Goal: Task Accomplishment & Management: Manage account settings

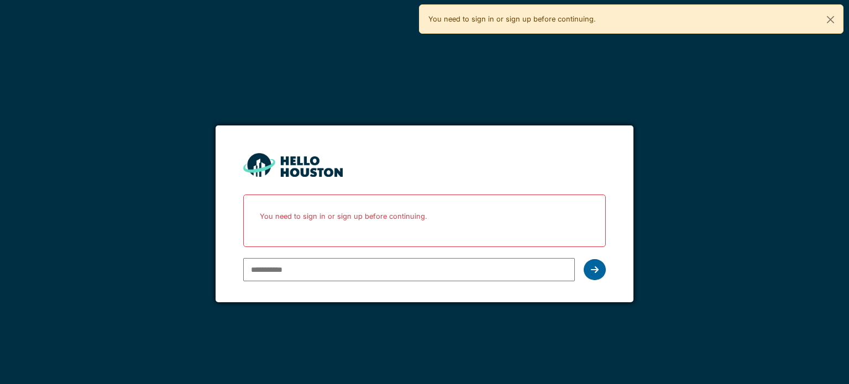
type input "**********"
click at [596, 270] on icon at bounding box center [595, 269] width 8 height 9
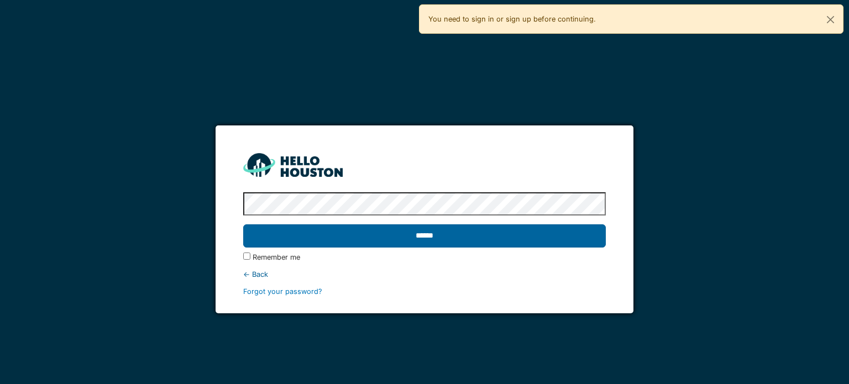
click at [581, 235] on input "******" at bounding box center [424, 236] width 362 height 23
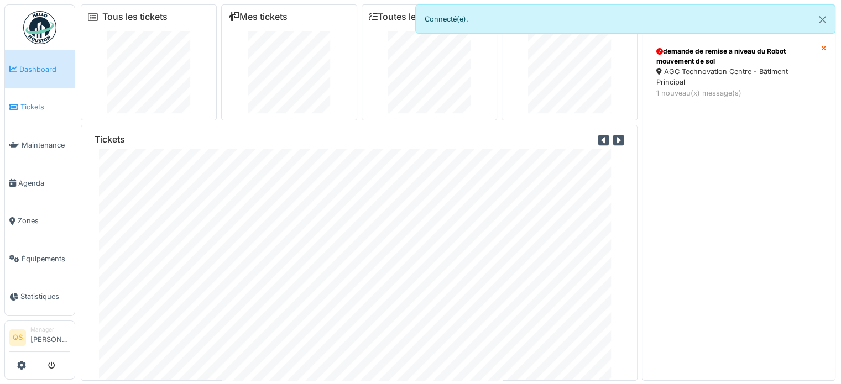
click at [38, 110] on link "Tickets" at bounding box center [40, 107] width 70 height 38
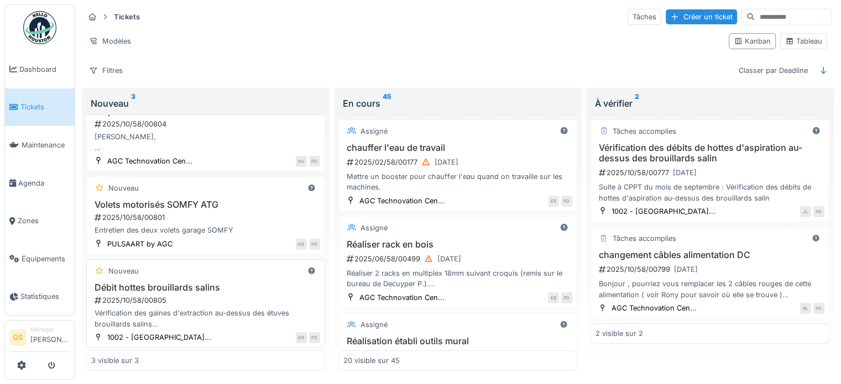
scroll to position [9, 0]
click at [204, 314] on div "Vérification des gaines d'extraction au-dessus des étuves brouillards salins - …" at bounding box center [205, 318] width 229 height 21
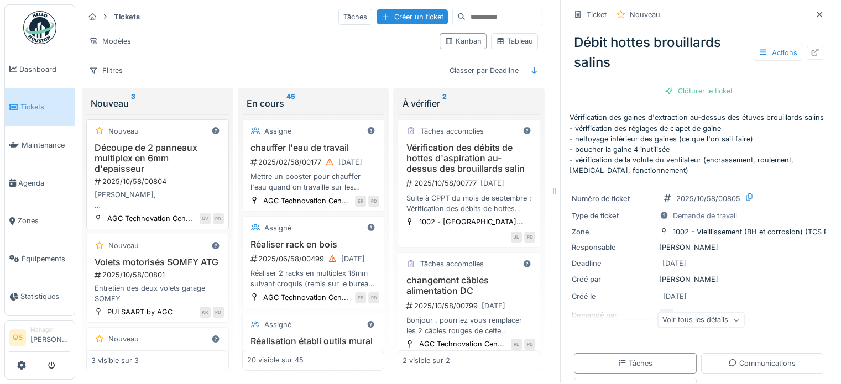
click at [179, 176] on div "2025/10/58/00804" at bounding box center [158, 181] width 131 height 11
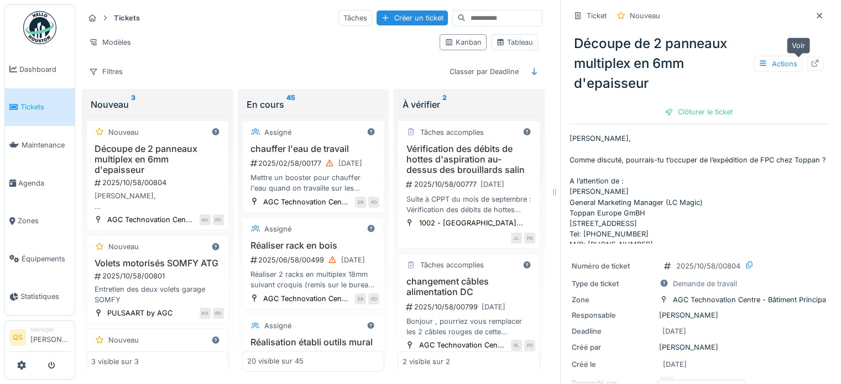
click at [811, 64] on icon at bounding box center [815, 63] width 9 height 7
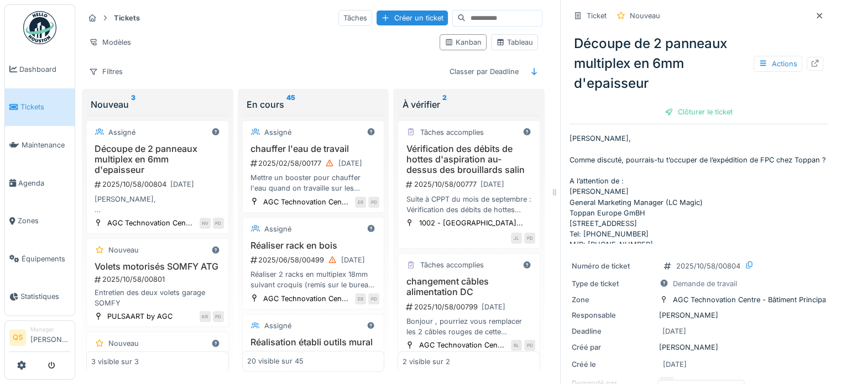
click at [39, 102] on span "Tickets" at bounding box center [45, 107] width 50 height 11
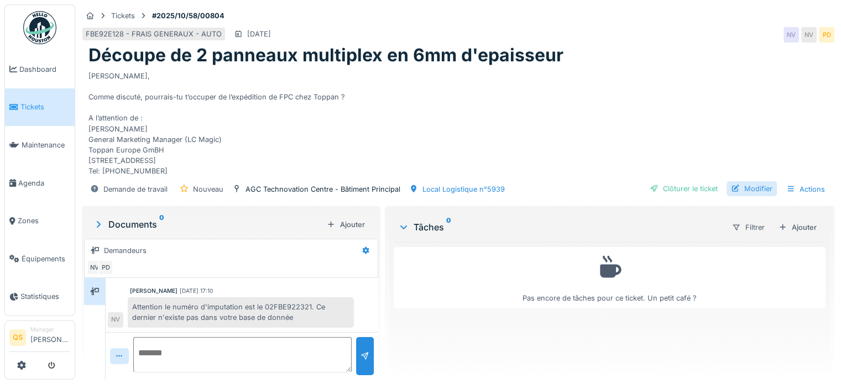
click at [753, 187] on div "Modifier" at bounding box center [752, 188] width 50 height 15
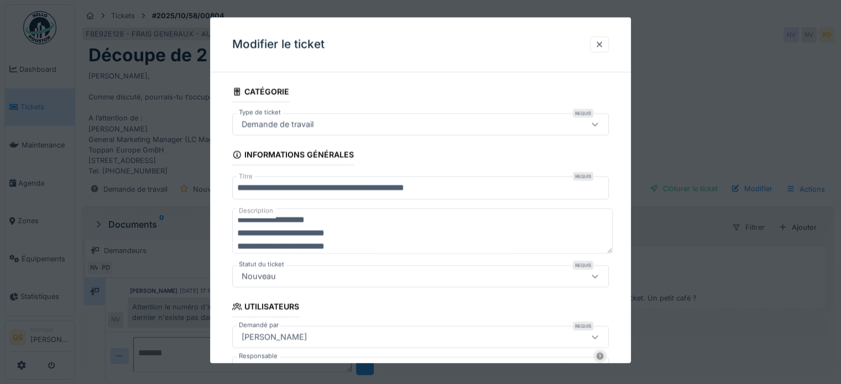
scroll to position [332, 0]
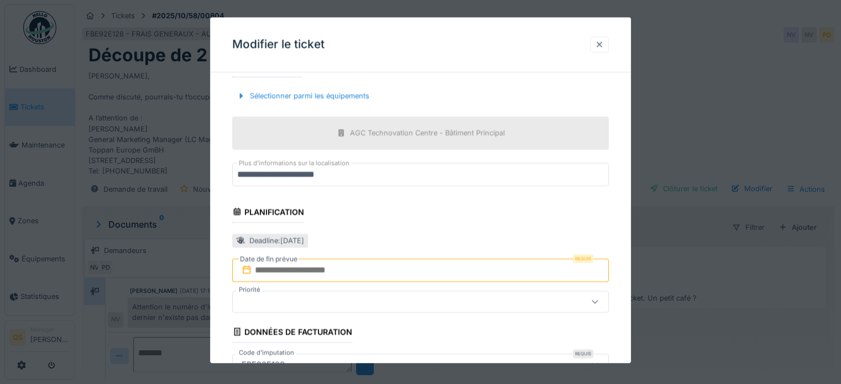
click at [602, 46] on div at bounding box center [599, 44] width 9 height 11
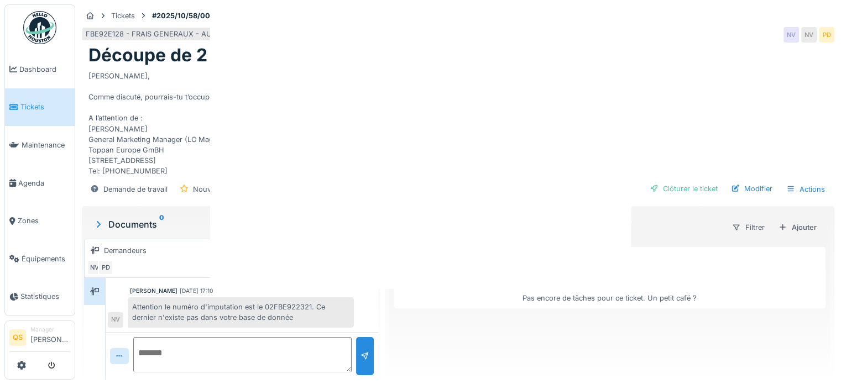
scroll to position [0, 0]
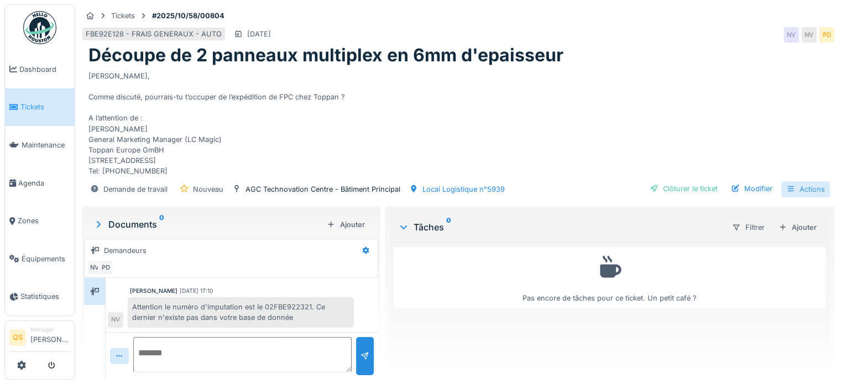
click at [788, 187] on div "Actions" at bounding box center [805, 189] width 49 height 16
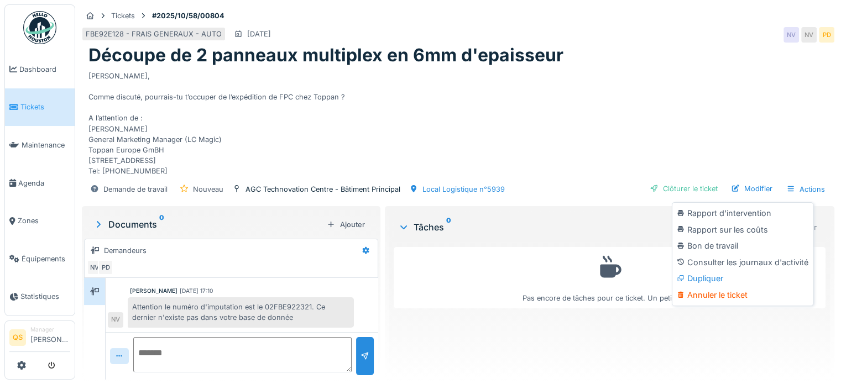
click at [750, 150] on div "[PERSON_NAME], Comme discuté, pourrais-tu t’occuper de l’expédition de FPC chez…" at bounding box center [457, 121] width 739 height 111
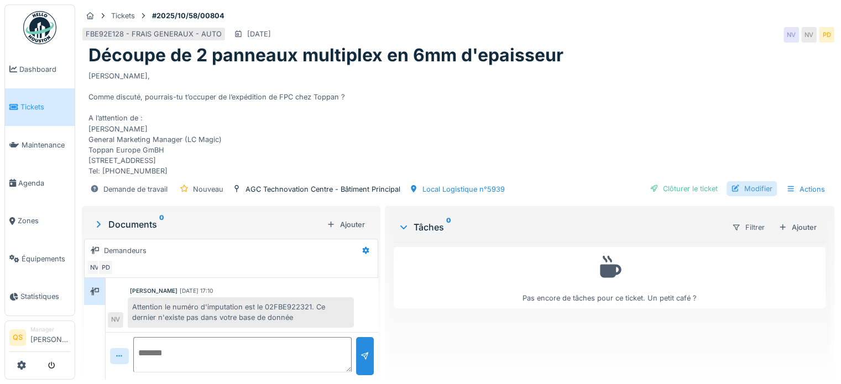
click at [747, 186] on div "Modifier" at bounding box center [752, 188] width 50 height 15
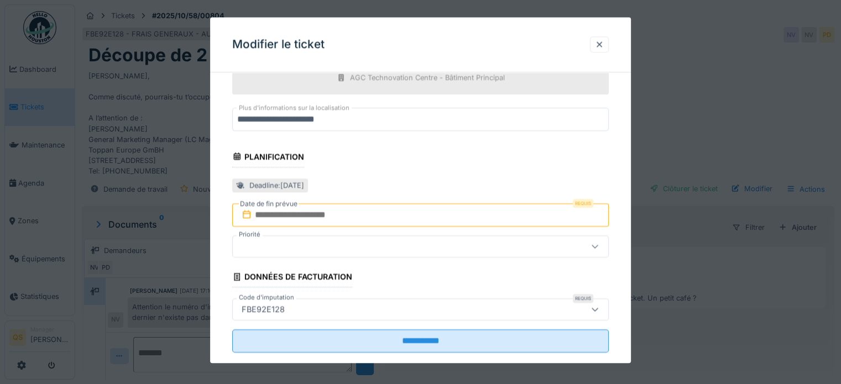
scroll to position [405, 0]
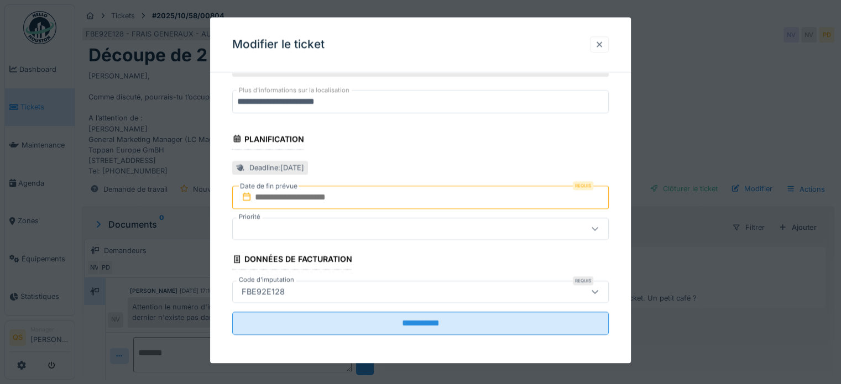
click at [602, 44] on div at bounding box center [599, 44] width 9 height 11
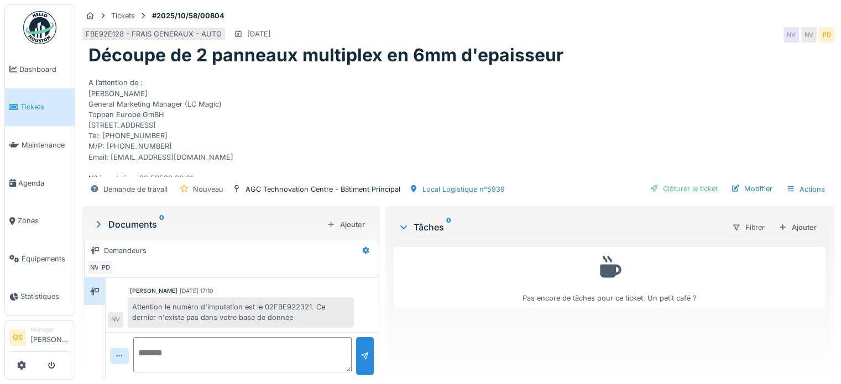
scroll to position [64, 0]
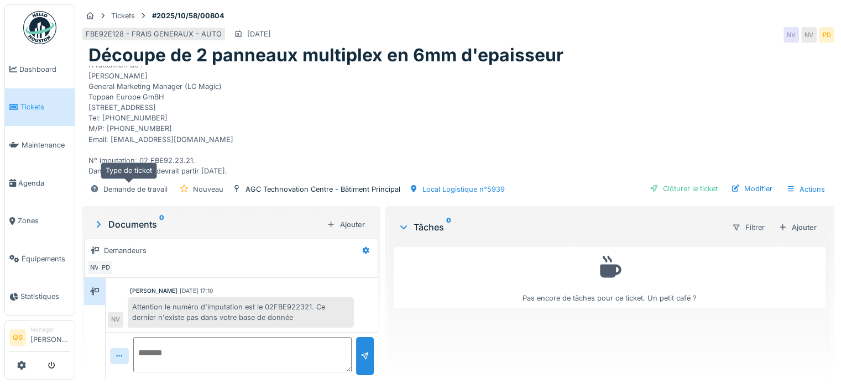
click at [131, 185] on div "Demande de travail" at bounding box center [135, 189] width 64 height 11
click at [95, 189] on icon at bounding box center [94, 188] width 9 height 7
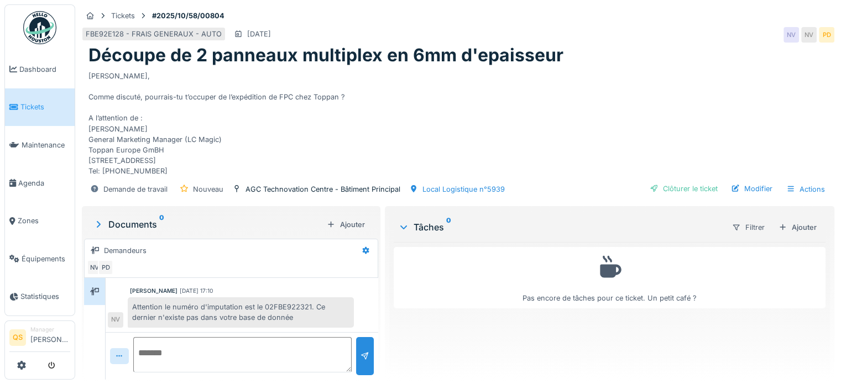
click at [171, 16] on strong "#2025/10/58/00804" at bounding box center [188, 16] width 81 height 11
click at [213, 15] on strong "#2025/10/58/00804" at bounding box center [188, 16] width 81 height 11
drag, startPoint x: 234, startPoint y: 14, endPoint x: 163, endPoint y: 13, distance: 70.8
click at [163, 13] on div "Tickets #2025/10/58/00804" at bounding box center [458, 16] width 753 height 14
click at [526, 45] on h1 "Découpe de 2 panneaux multiplex en 6mm d'epaisseur" at bounding box center [325, 55] width 475 height 21
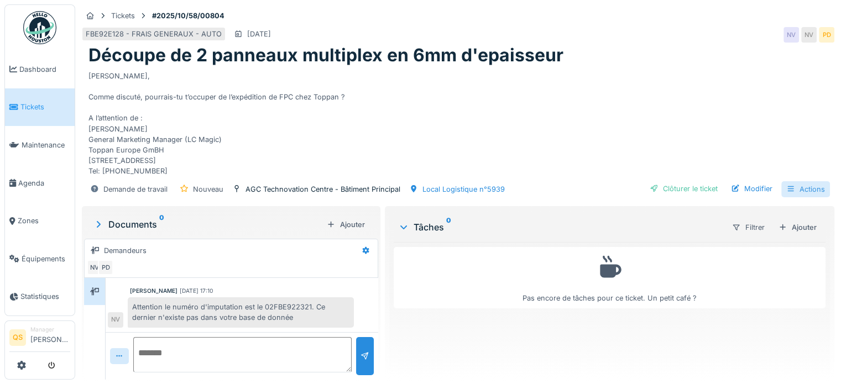
click at [808, 187] on div "Actions" at bounding box center [805, 189] width 49 height 16
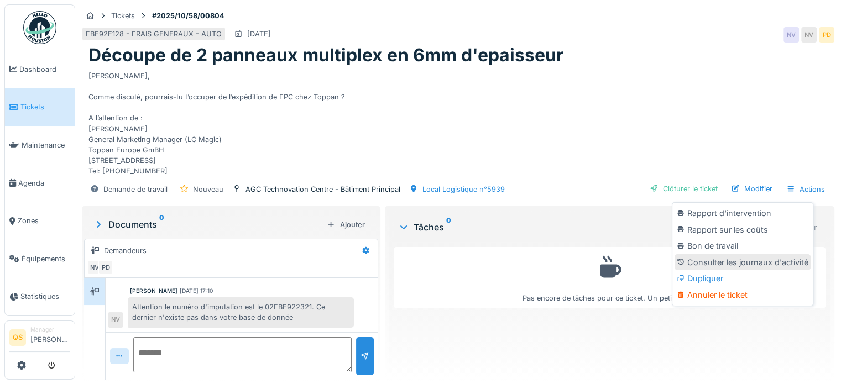
click at [729, 264] on div "Consulter les journaux d'activité" at bounding box center [743, 262] width 136 height 17
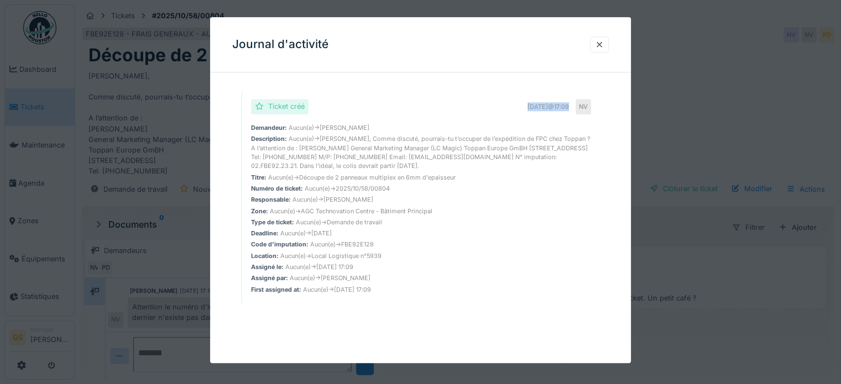
drag, startPoint x: 574, startPoint y: 106, endPoint x: 503, endPoint y: 111, distance: 71.5
click at [503, 111] on div "Ticket créé [DATE] 17:09 NV" at bounding box center [421, 106] width 340 height 15
click at [604, 44] on div at bounding box center [599, 44] width 9 height 11
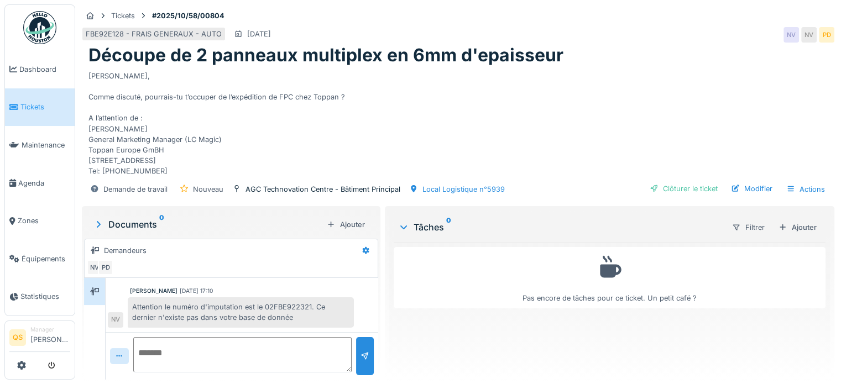
scroll to position [8, 0]
click at [751, 183] on div "Modifier" at bounding box center [752, 188] width 50 height 15
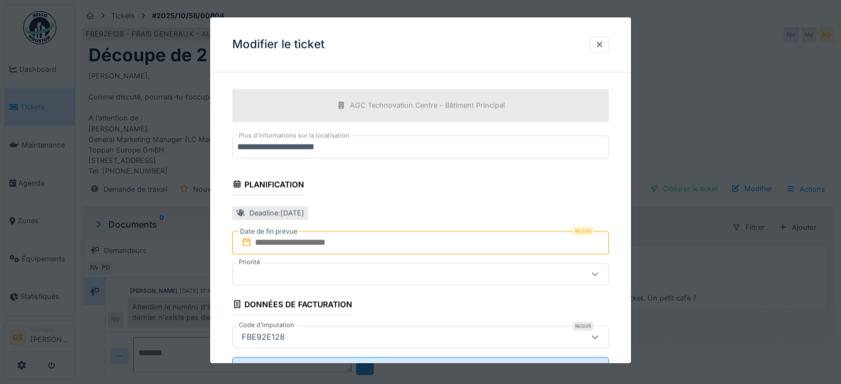
scroll to position [405, 0]
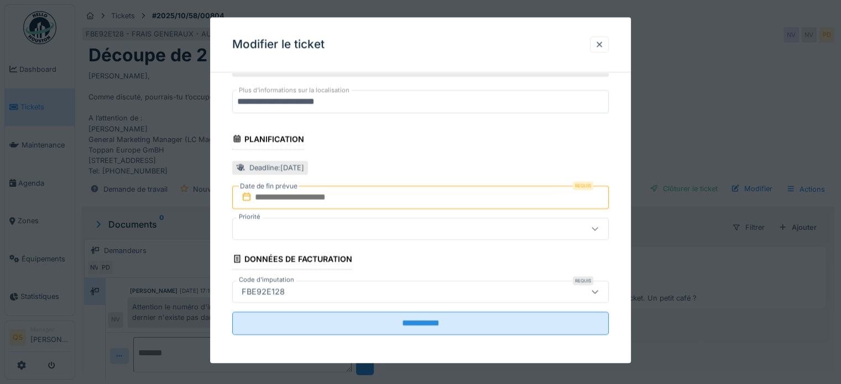
click at [374, 203] on input "text" at bounding box center [420, 197] width 377 height 23
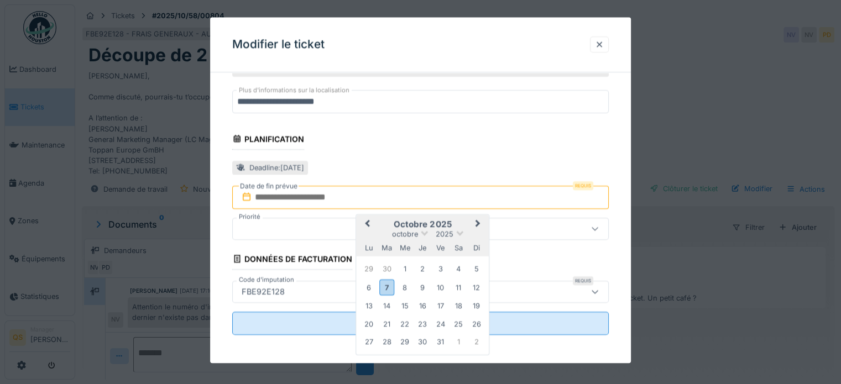
click at [439, 284] on div "10" at bounding box center [440, 287] width 15 height 15
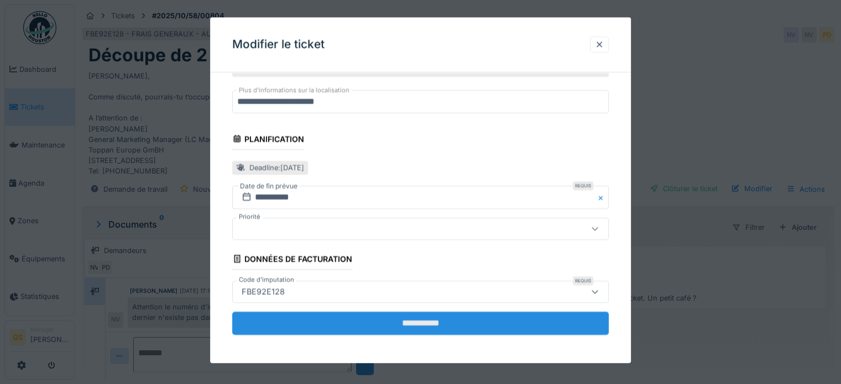
click at [411, 321] on input "**********" at bounding box center [420, 323] width 377 height 23
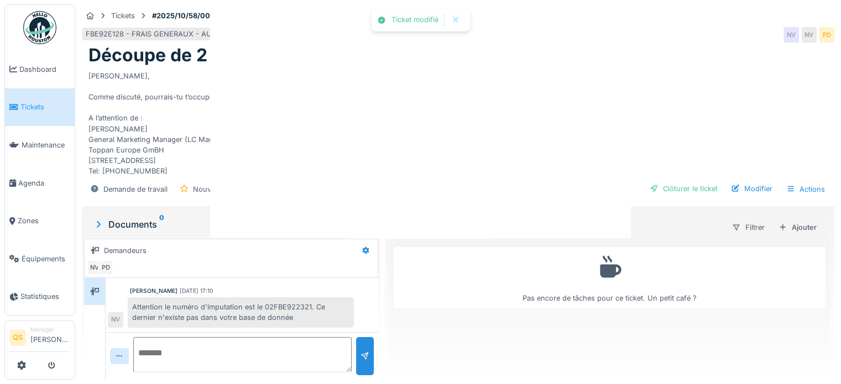
scroll to position [0, 0]
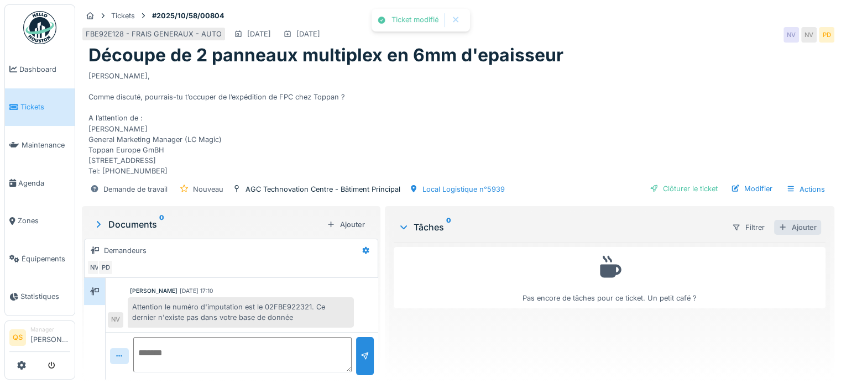
click at [798, 220] on div "Ajouter" at bounding box center [797, 227] width 47 height 15
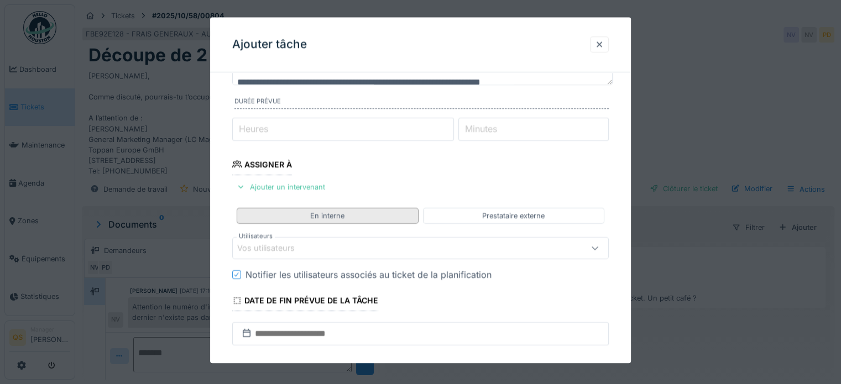
scroll to position [111, 0]
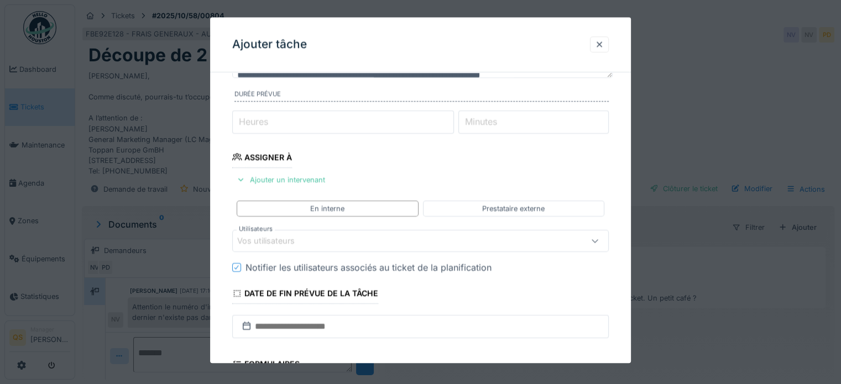
click at [283, 238] on div "Vos utilisateurs" at bounding box center [273, 242] width 73 height 12
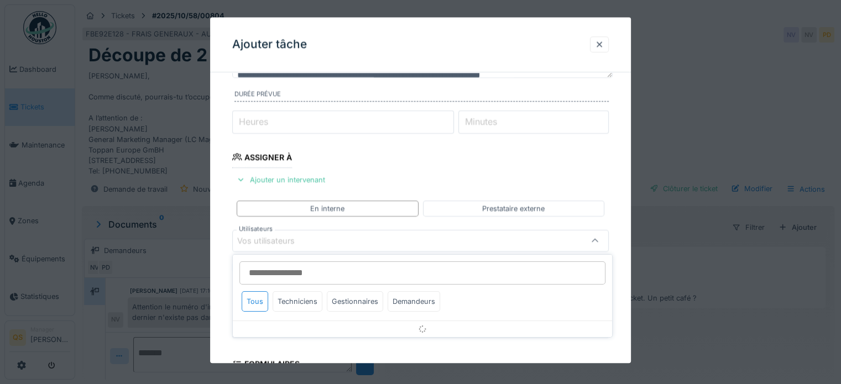
scroll to position [160, 0]
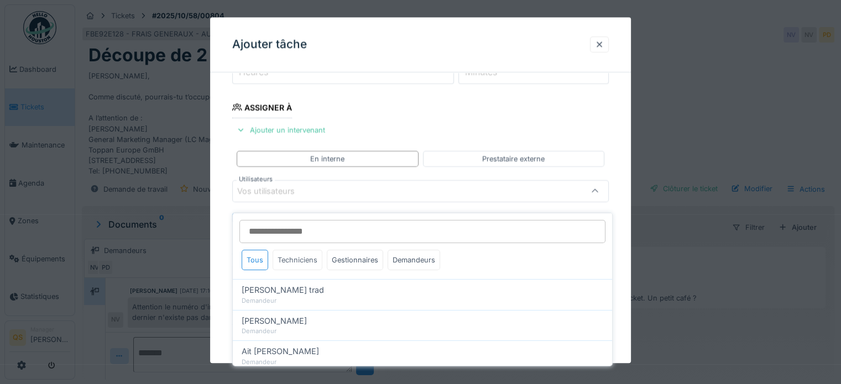
click at [299, 256] on div "Techniciens" at bounding box center [298, 260] width 50 height 20
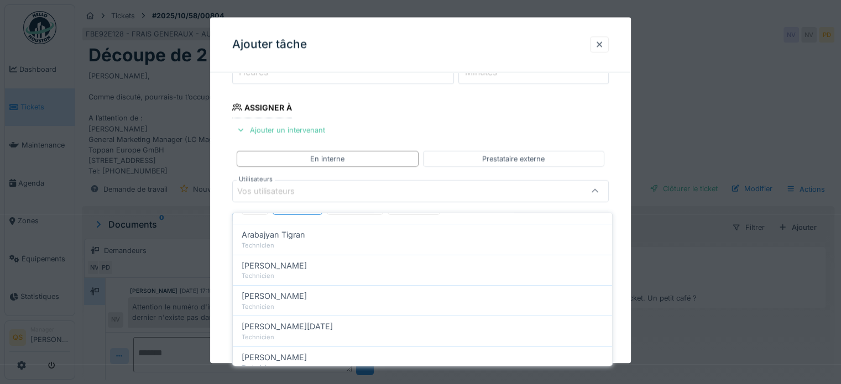
scroll to position [111, 0]
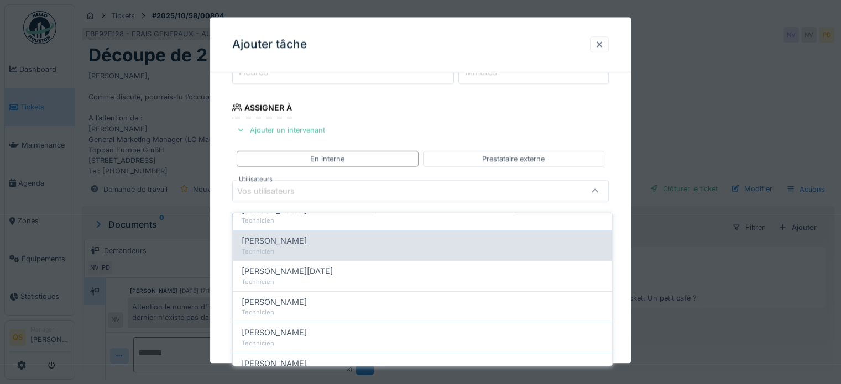
click at [302, 247] on div "Technicien" at bounding box center [423, 251] width 362 height 9
type input "****"
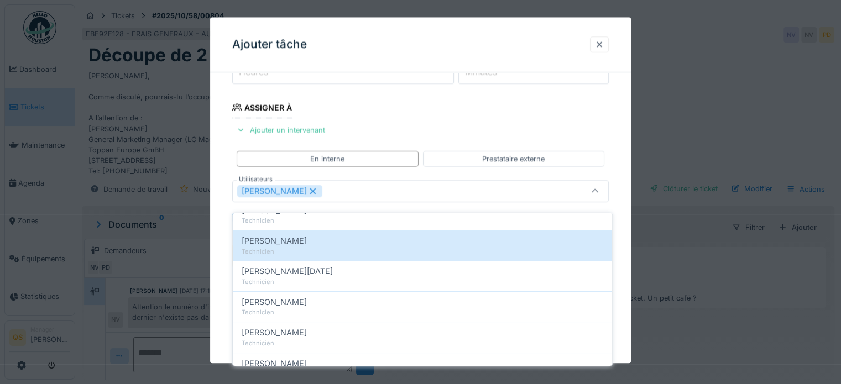
click at [223, 289] on div "**********" at bounding box center [420, 231] width 421 height 620
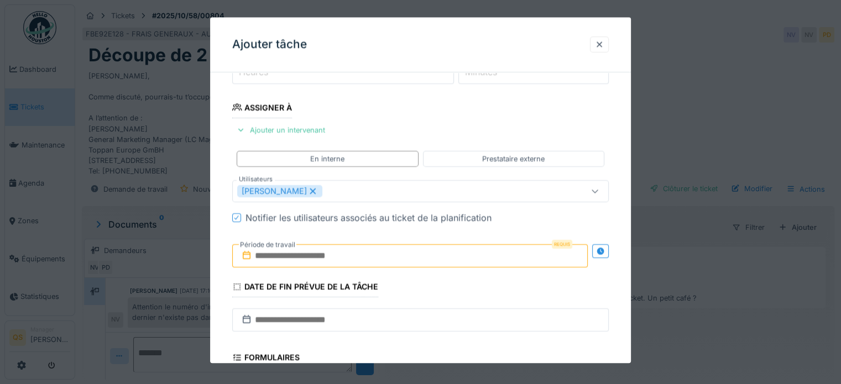
click at [284, 252] on input "text" at bounding box center [410, 255] width 356 height 23
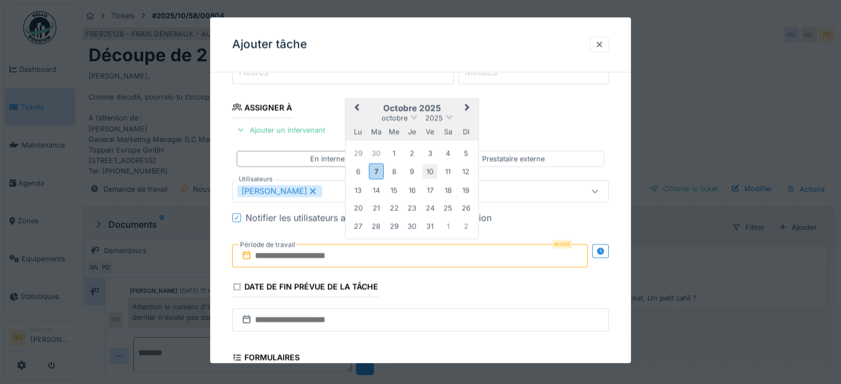
click at [431, 170] on div "10" at bounding box center [430, 171] width 15 height 15
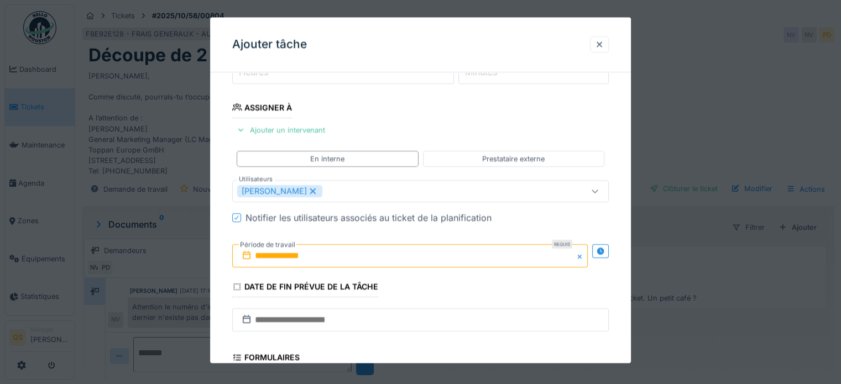
click at [225, 291] on div "**********" at bounding box center [420, 231] width 421 height 620
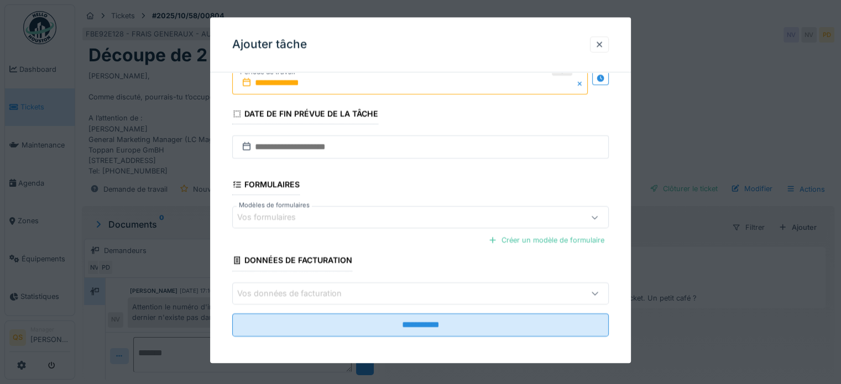
scroll to position [336, 0]
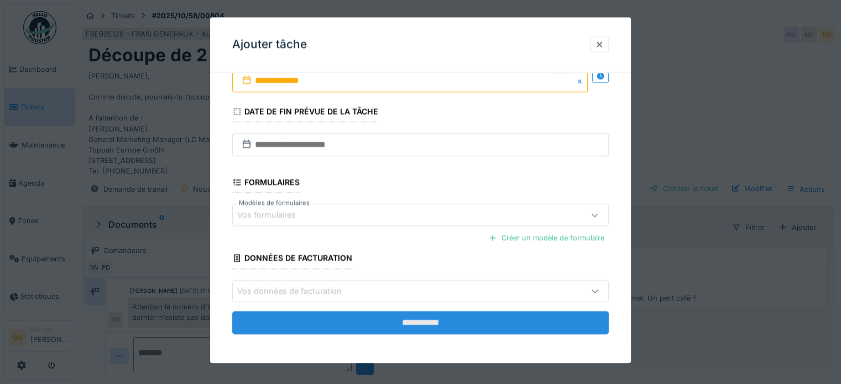
click at [331, 315] on input "**********" at bounding box center [420, 322] width 377 height 23
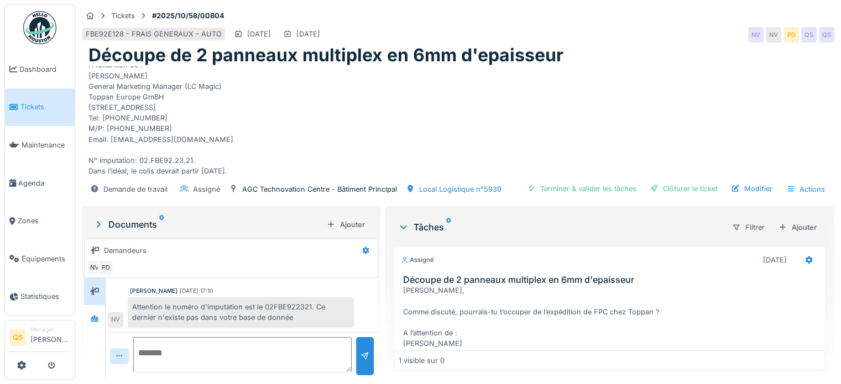
scroll to position [64, 0]
